Goal: Transaction & Acquisition: Register for event/course

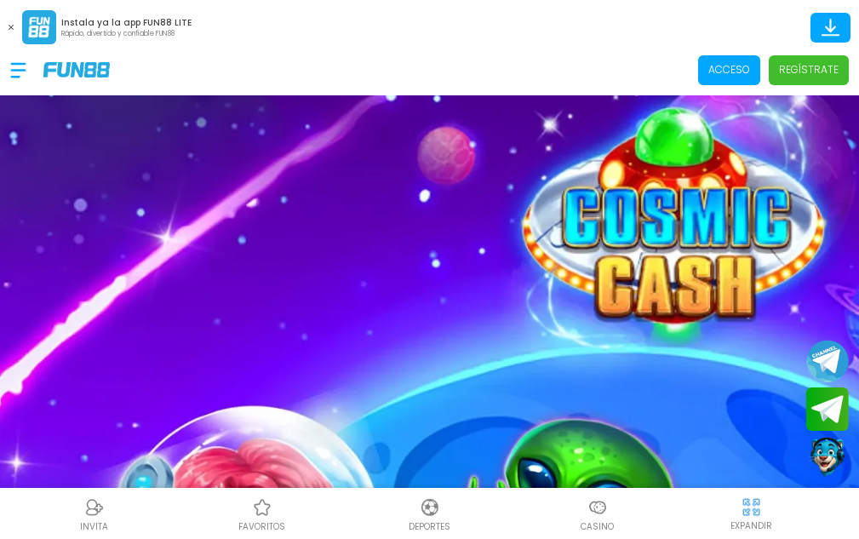
click at [813, 76] on p "Regístrate" at bounding box center [809, 69] width 60 height 15
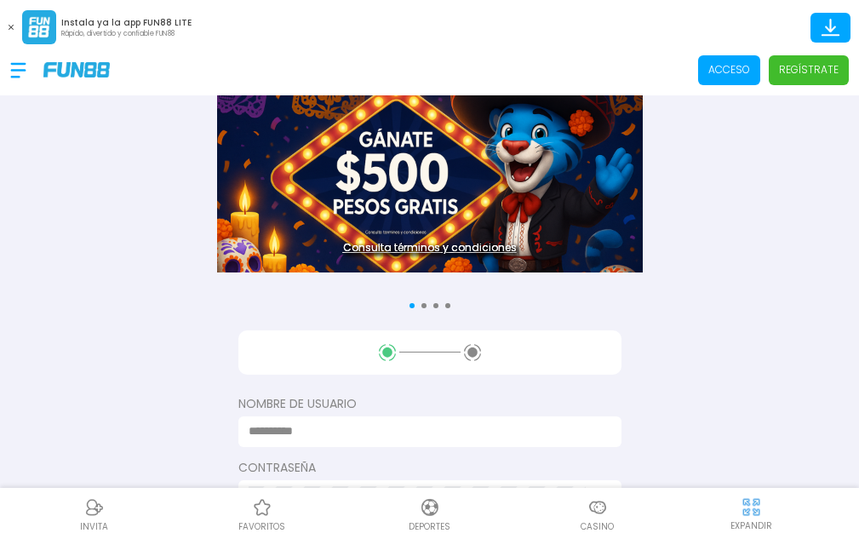
click at [359, 438] on input at bounding box center [425, 432] width 353 height 18
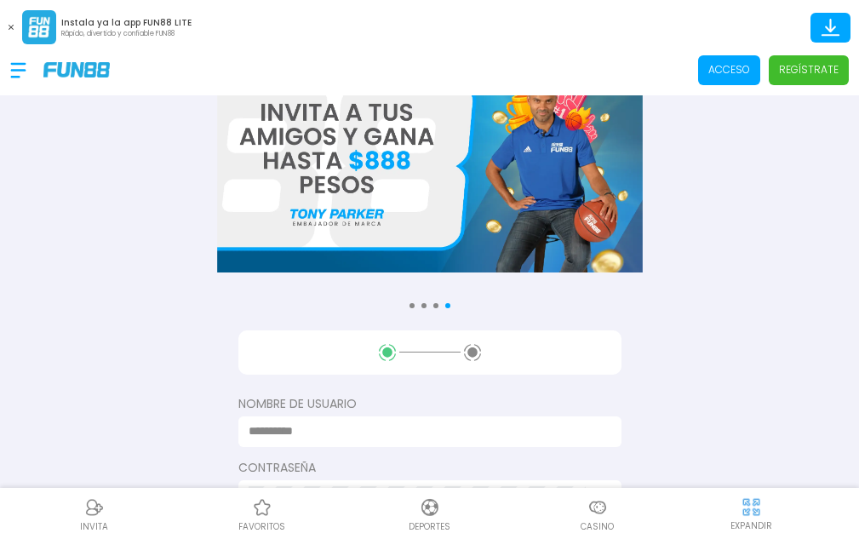
type input "**********"
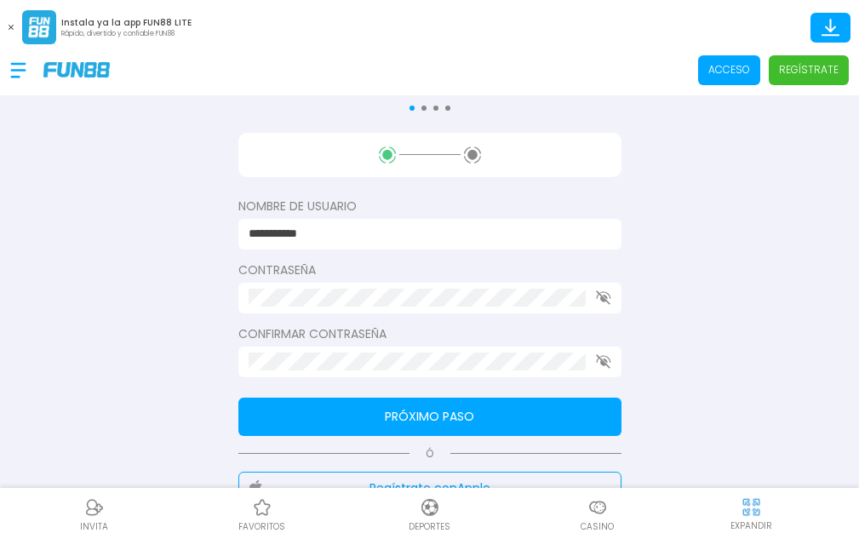
scroll to position [200, 0]
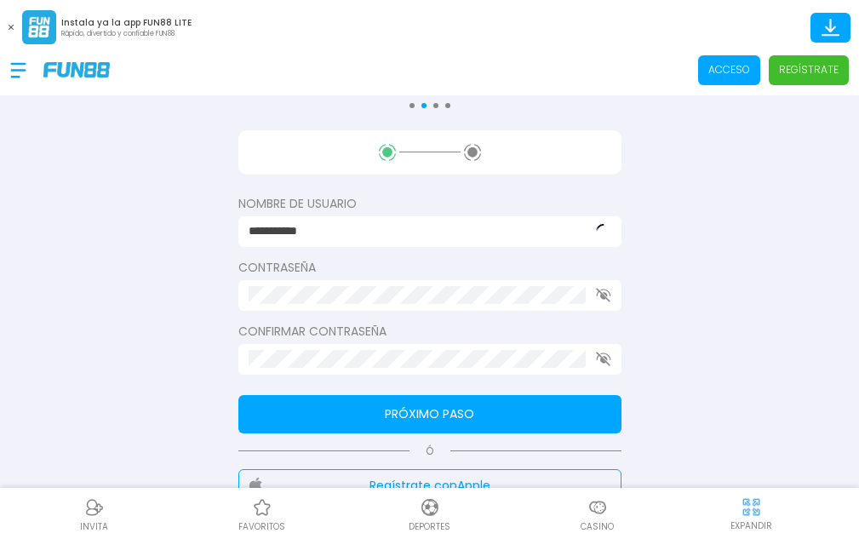
click at [478, 422] on button "Próximo paso" at bounding box center [430, 414] width 383 height 38
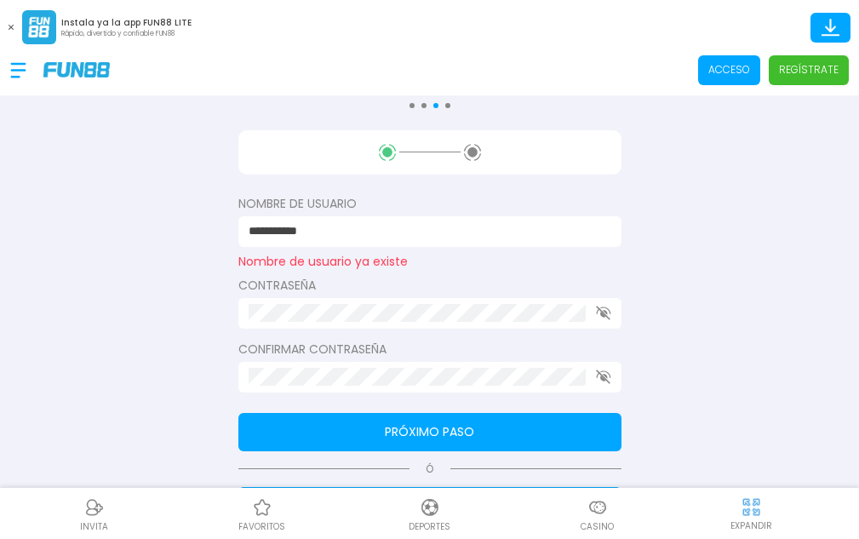
click at [605, 313] on icon "button" at bounding box center [603, 313] width 15 height 14
click at [553, 434] on button "Próximo paso" at bounding box center [430, 432] width 383 height 38
click at [455, 438] on button "Próximo paso" at bounding box center [430, 432] width 383 height 38
click at [423, 434] on button "Próximo paso" at bounding box center [430, 432] width 383 height 38
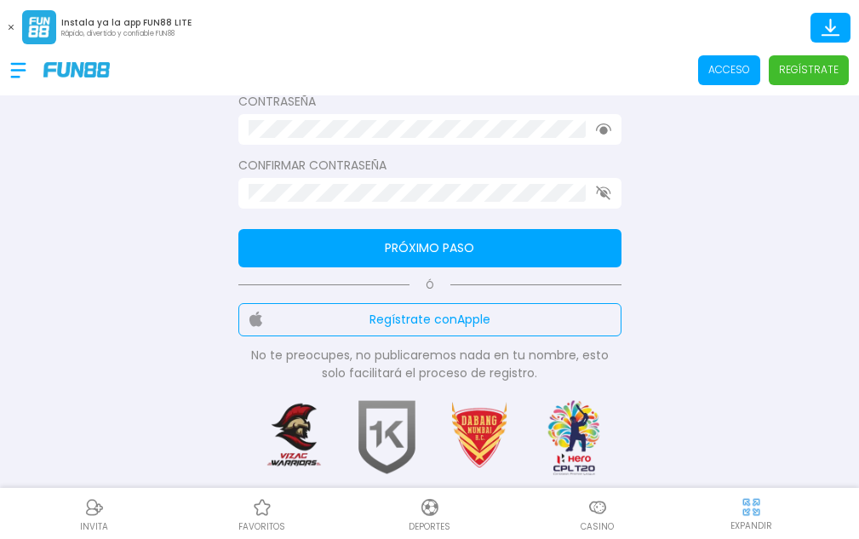
scroll to position [388, 0]
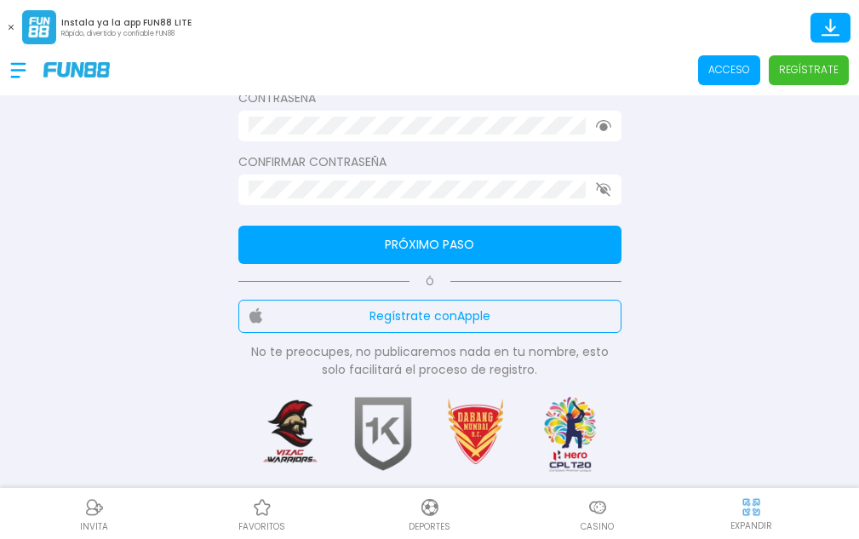
click at [470, 250] on button "Próximo paso" at bounding box center [430, 245] width 383 height 38
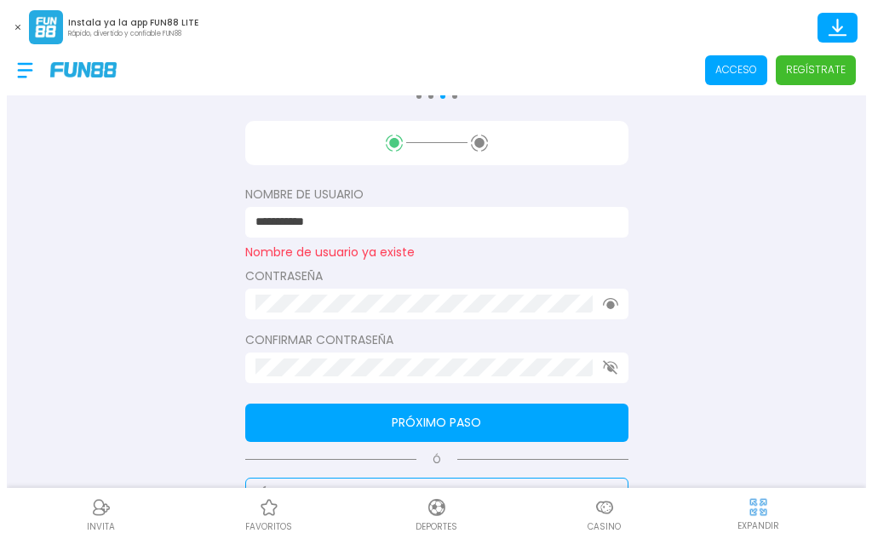
scroll to position [139, 0]
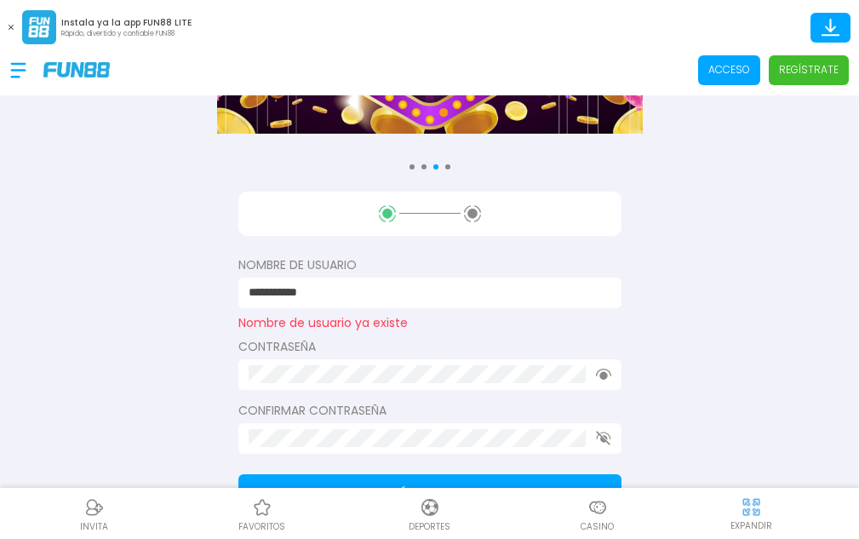
click at [740, 72] on p "Acceso" at bounding box center [730, 69] width 42 height 15
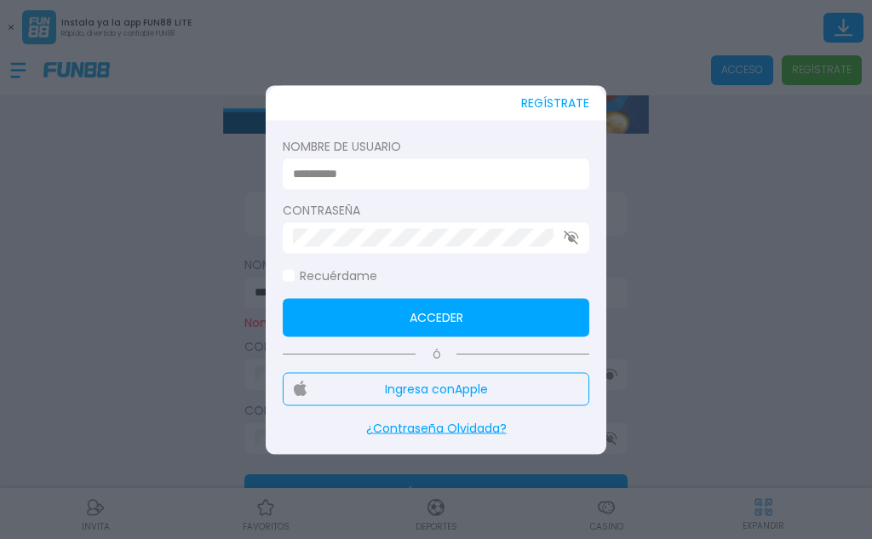
click at [379, 174] on input at bounding box center [431, 174] width 276 height 18
type input "**********"
click at [289, 276] on span at bounding box center [289, 276] width 12 height 12
click at [405, 325] on button "Acceder" at bounding box center [436, 317] width 307 height 38
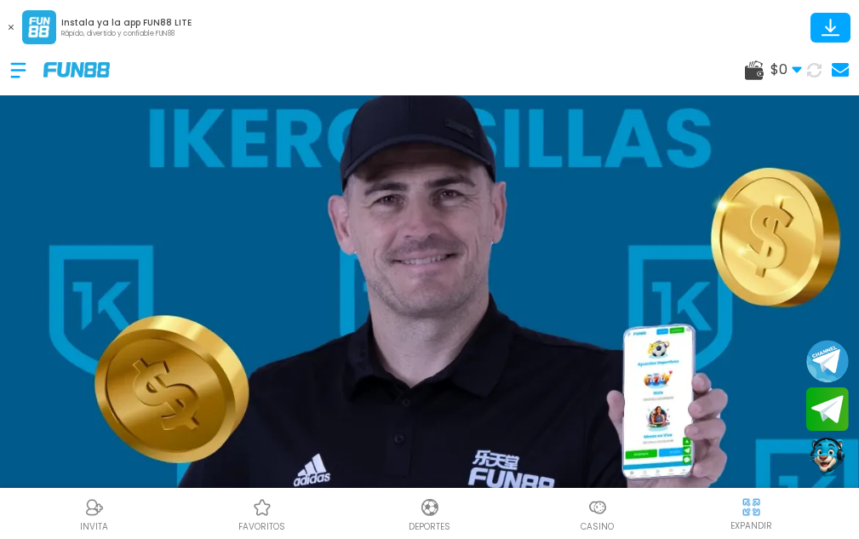
click at [797, 72] on use at bounding box center [796, 70] width 9 height 6
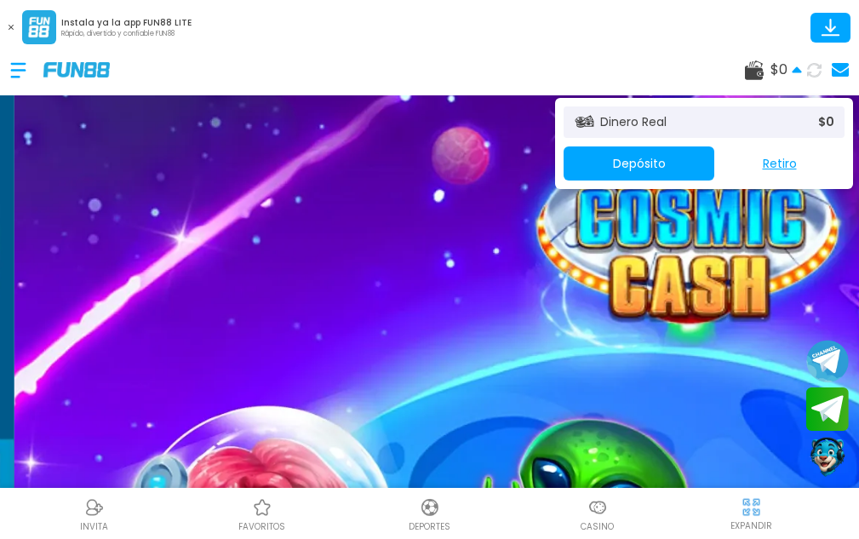
click at [21, 77] on div at bounding box center [26, 70] width 33 height 50
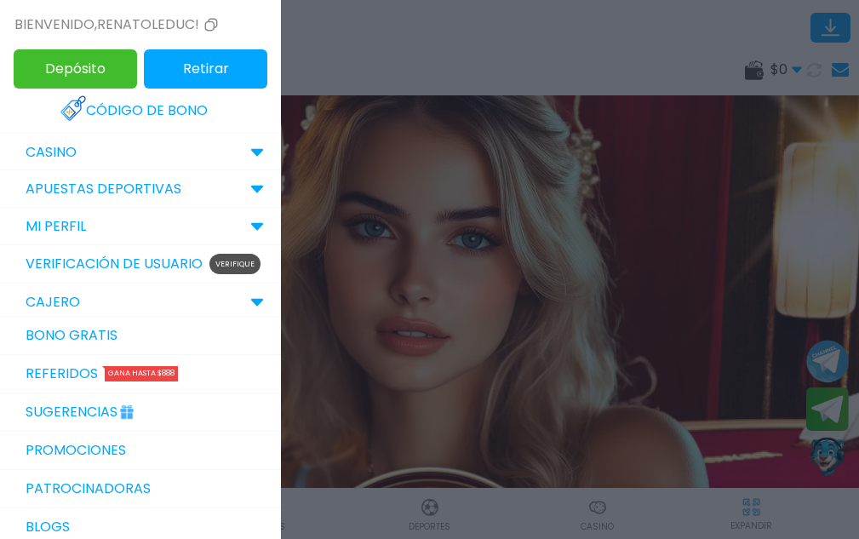
click at [102, 449] on link "Promociones" at bounding box center [140, 451] width 281 height 38
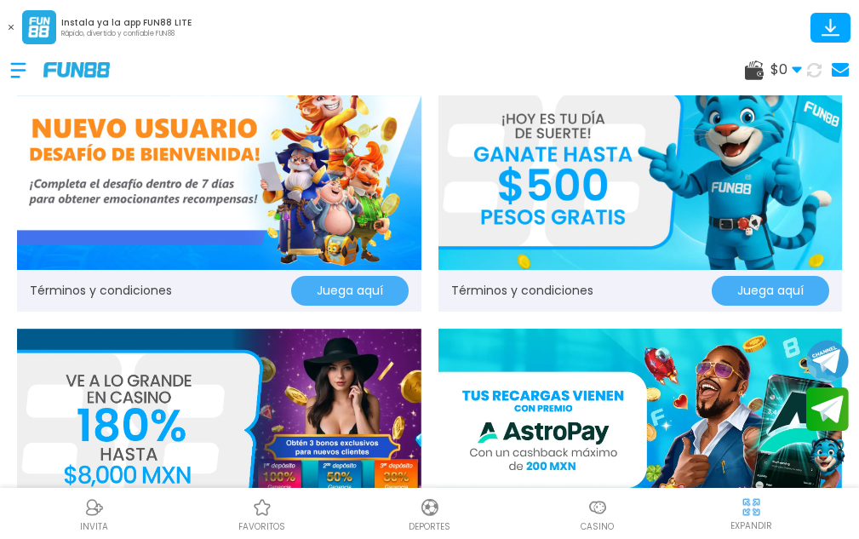
click at [345, 284] on button "Juega aquí" at bounding box center [350, 291] width 118 height 30
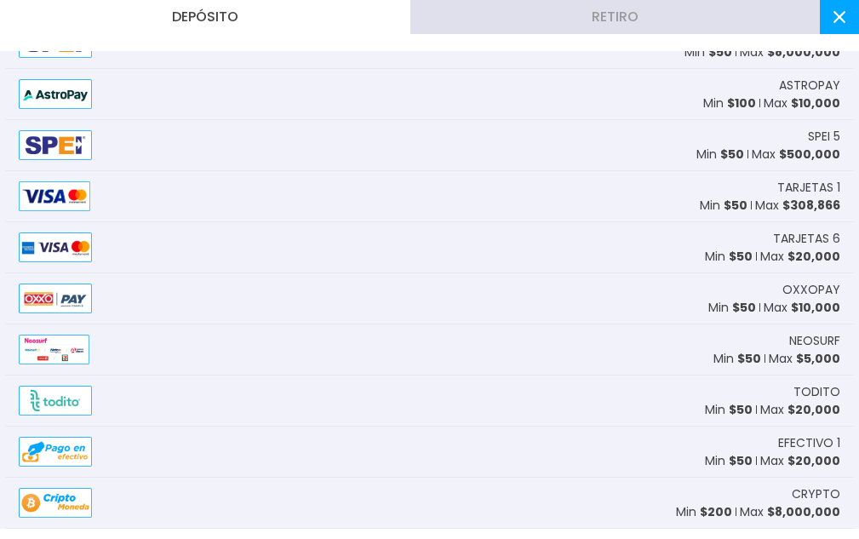
scroll to position [9, 0]
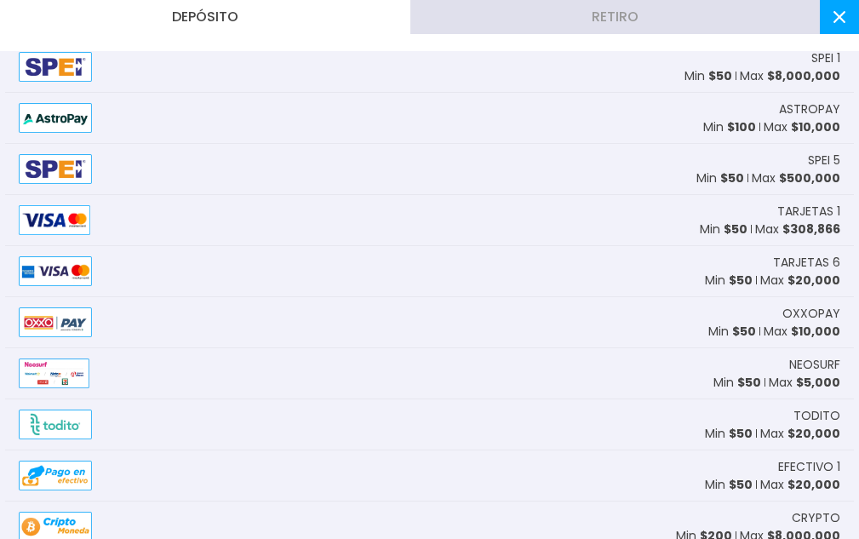
click at [839, 22] on icon at bounding box center [840, 17] width 12 height 12
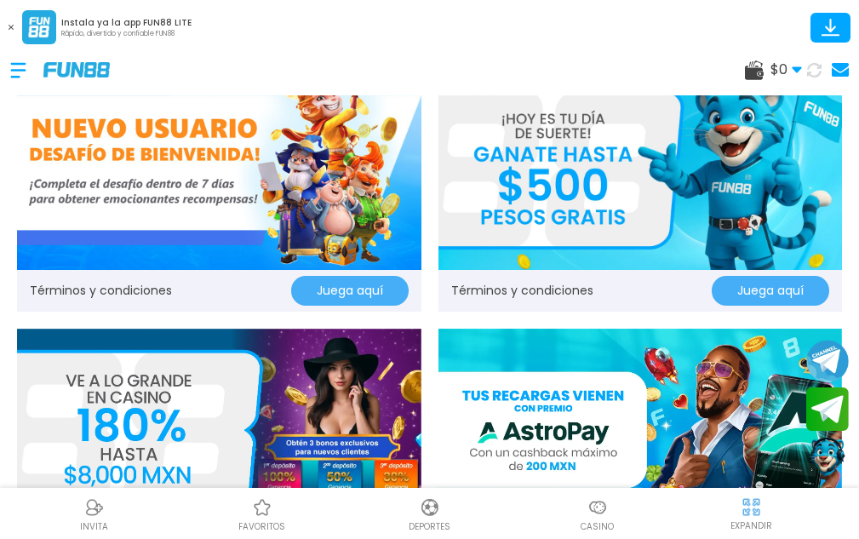
click at [759, 287] on button "Juega aquí" at bounding box center [771, 291] width 118 height 30
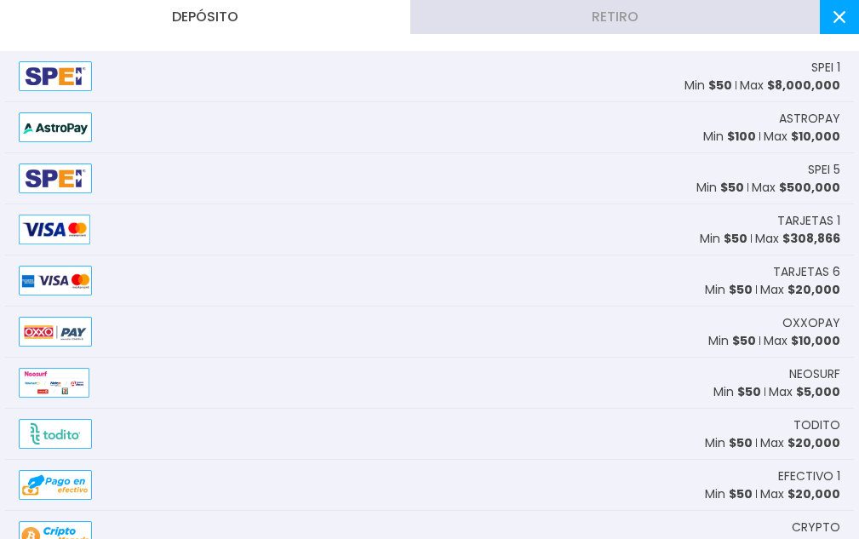
click at [836, 22] on icon at bounding box center [840, 17] width 12 height 12
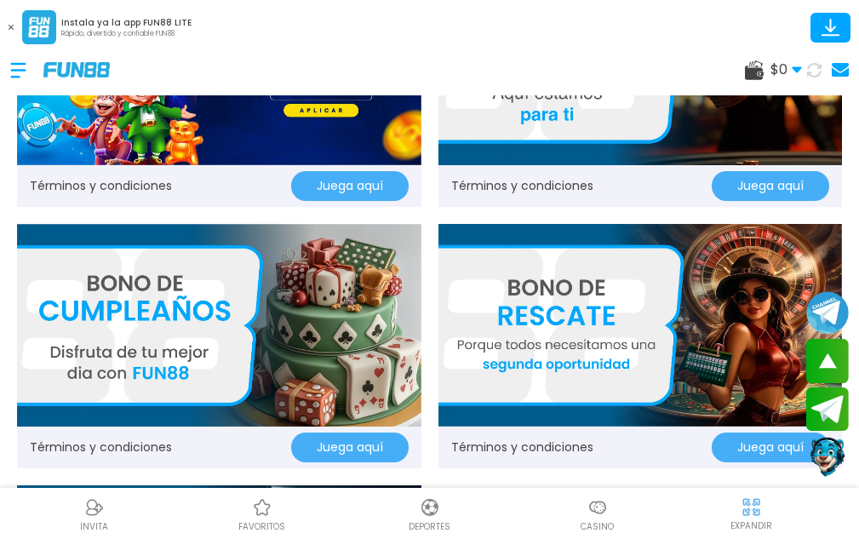
scroll to position [1155, 0]
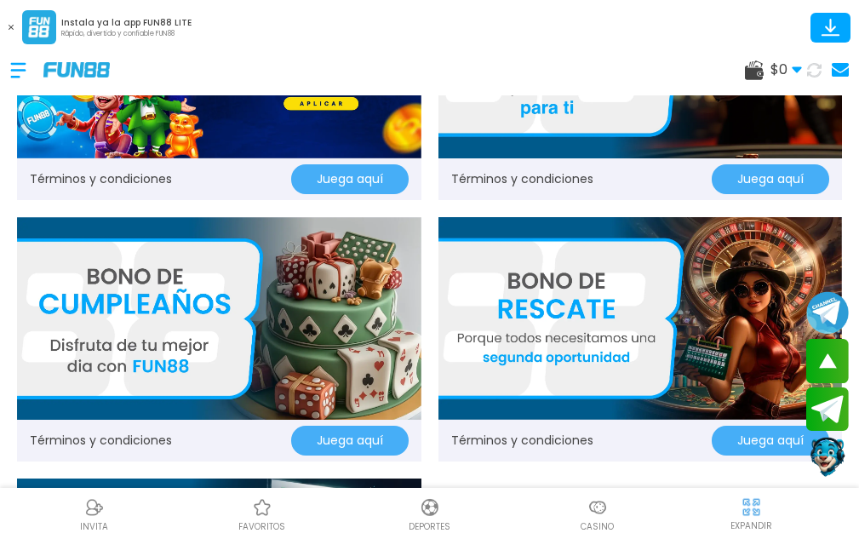
click at [339, 194] on button "Juega aquí" at bounding box center [350, 179] width 118 height 30
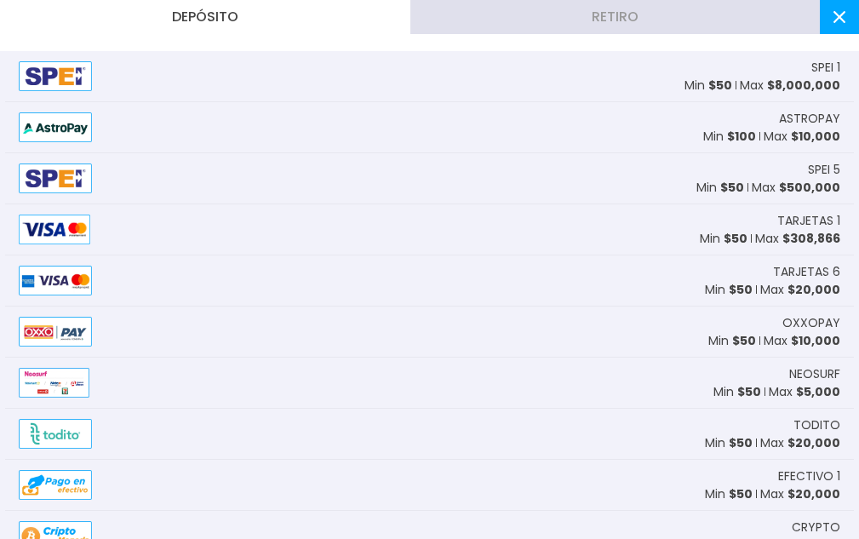
click at [846, 22] on button at bounding box center [839, 17] width 39 height 34
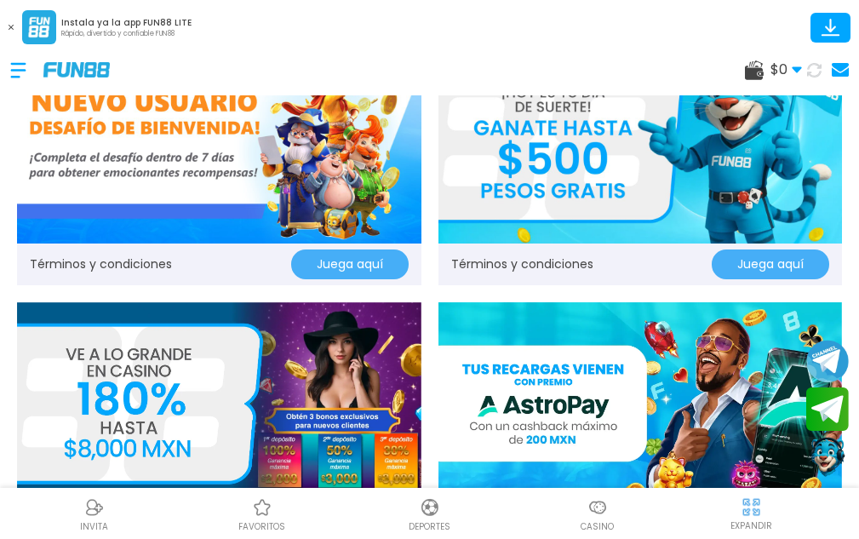
scroll to position [11, 0]
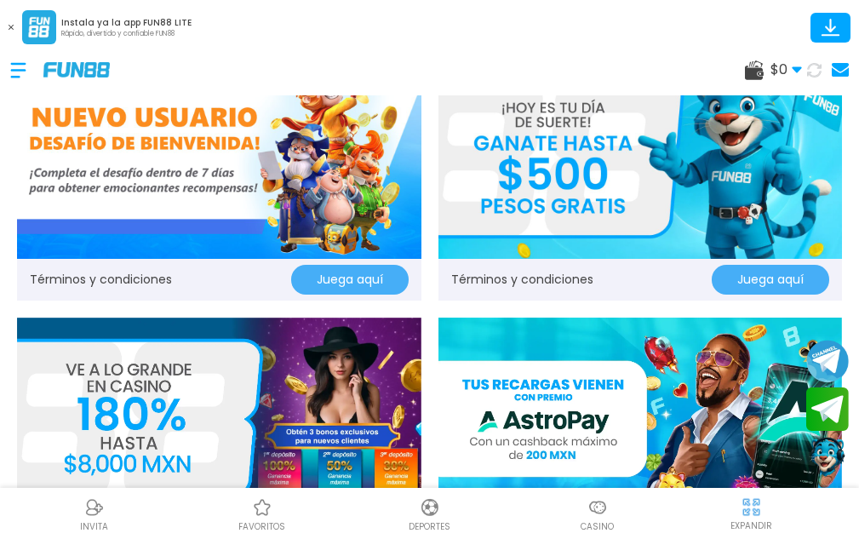
click at [799, 72] on icon at bounding box center [797, 70] width 10 height 10
click at [365, 283] on button "Juega aquí" at bounding box center [350, 280] width 118 height 30
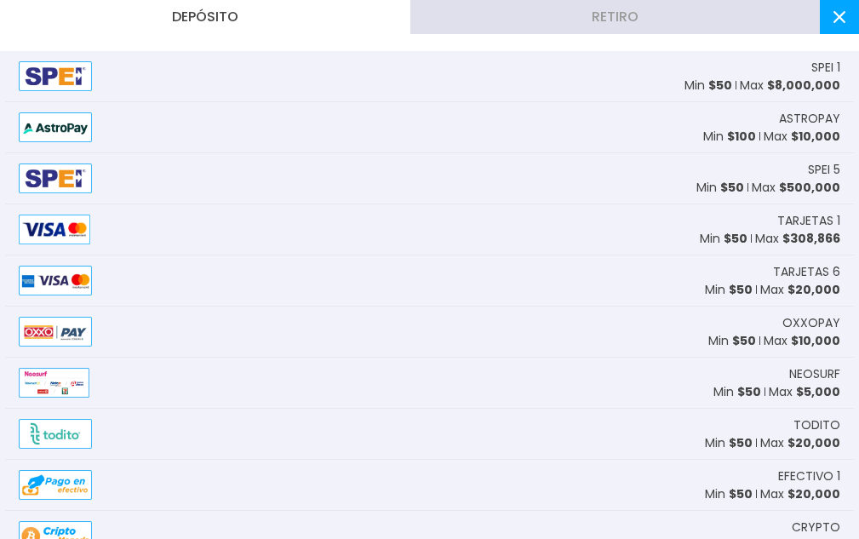
click at [838, 20] on icon at bounding box center [840, 17] width 12 height 12
